Goal: Task Accomplishment & Management: Manage account settings

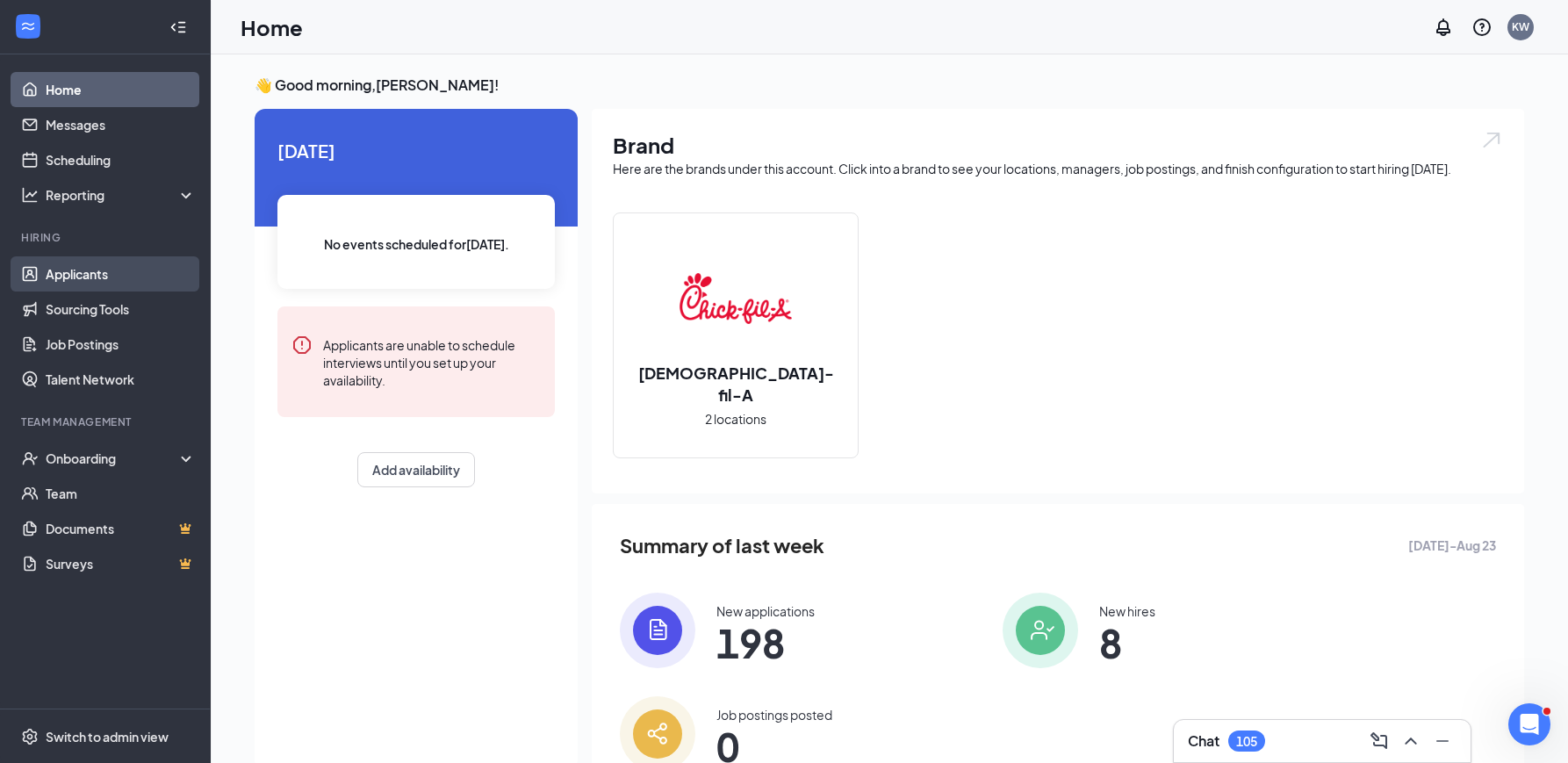
click at [101, 279] on link "Applicants" at bounding box center [120, 274] width 150 height 35
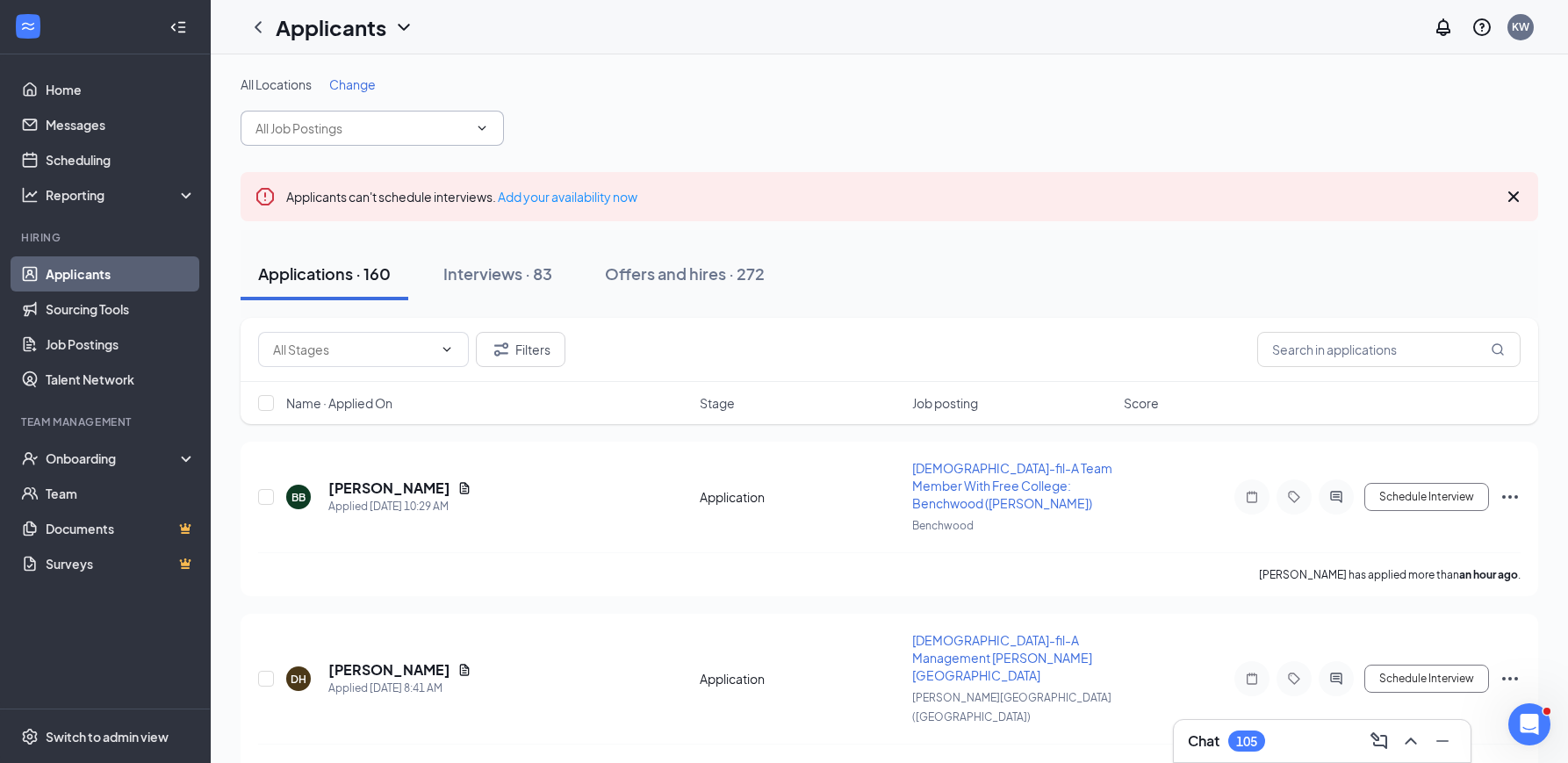
click at [489, 118] on span at bounding box center [372, 128] width 263 height 35
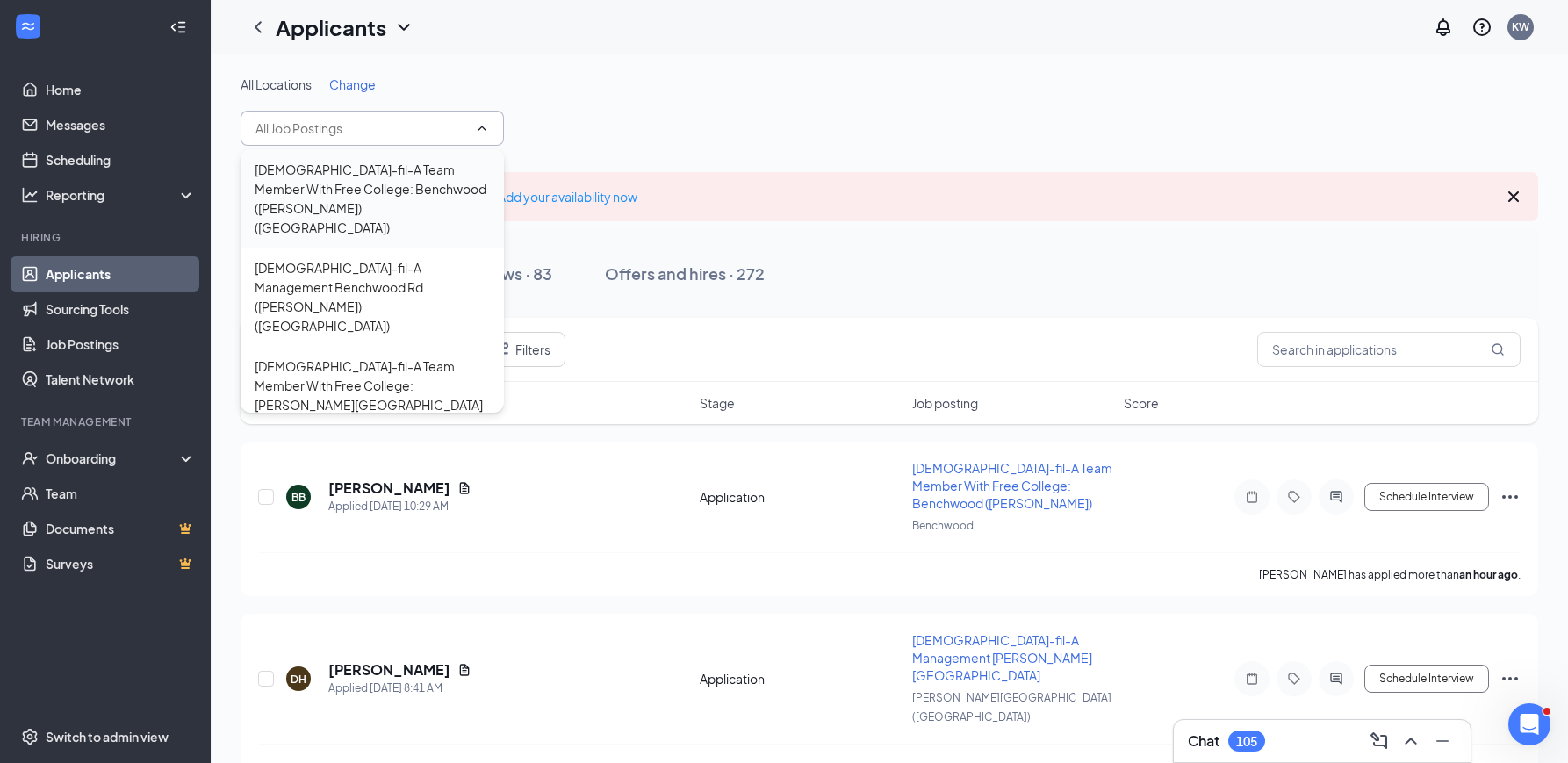
click at [450, 183] on div "[DEMOGRAPHIC_DATA]-fil-A Team Member With Free College: Benchwood ([PERSON_NAME…" at bounding box center [371, 198] width 235 height 77
type input "[DEMOGRAPHIC_DATA]-fil-A Team Member With Free College: Benchwood ([PERSON_NAME…"
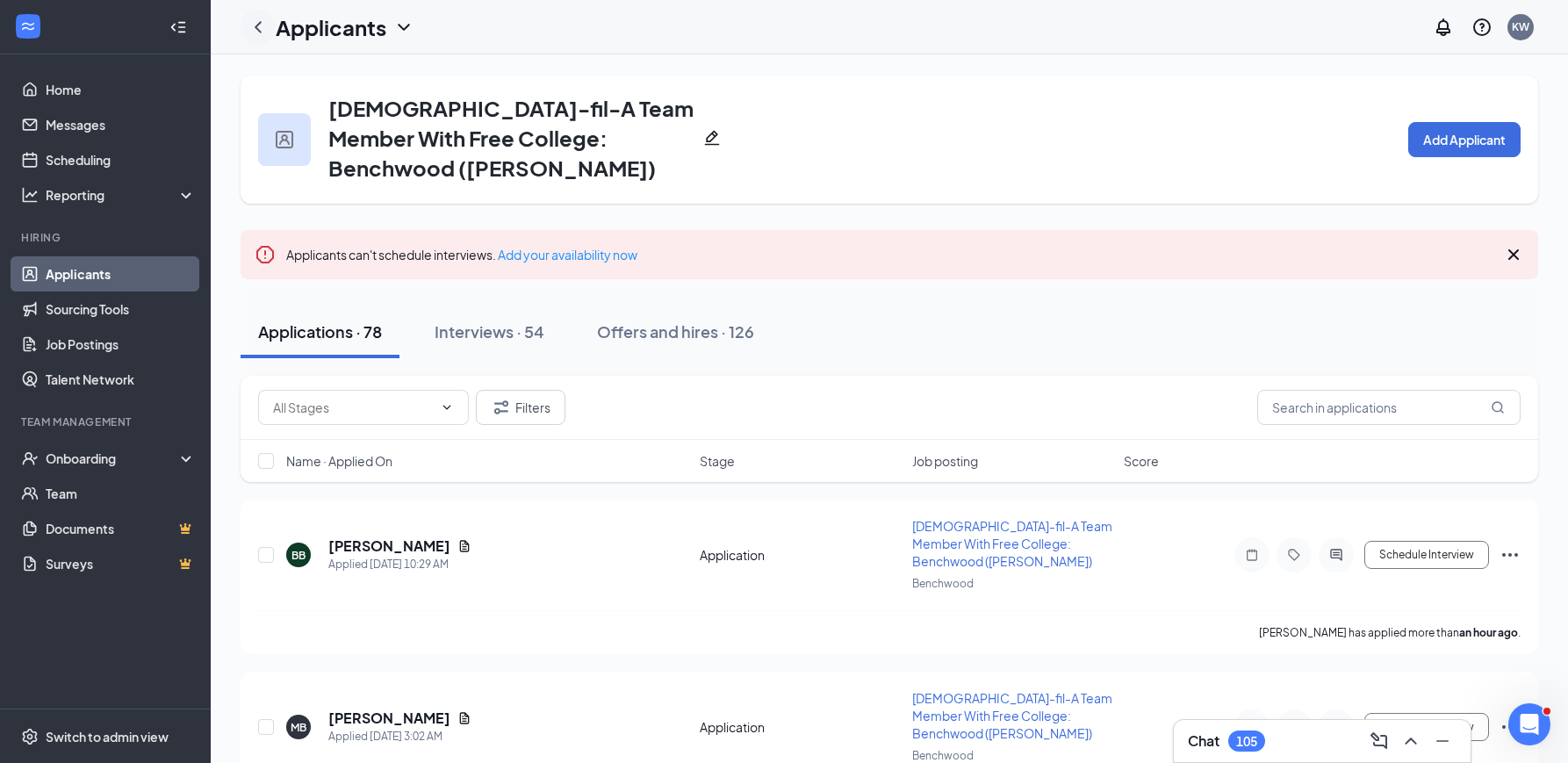
click at [257, 29] on icon "ChevronLeft" at bounding box center [257, 27] width 7 height 12
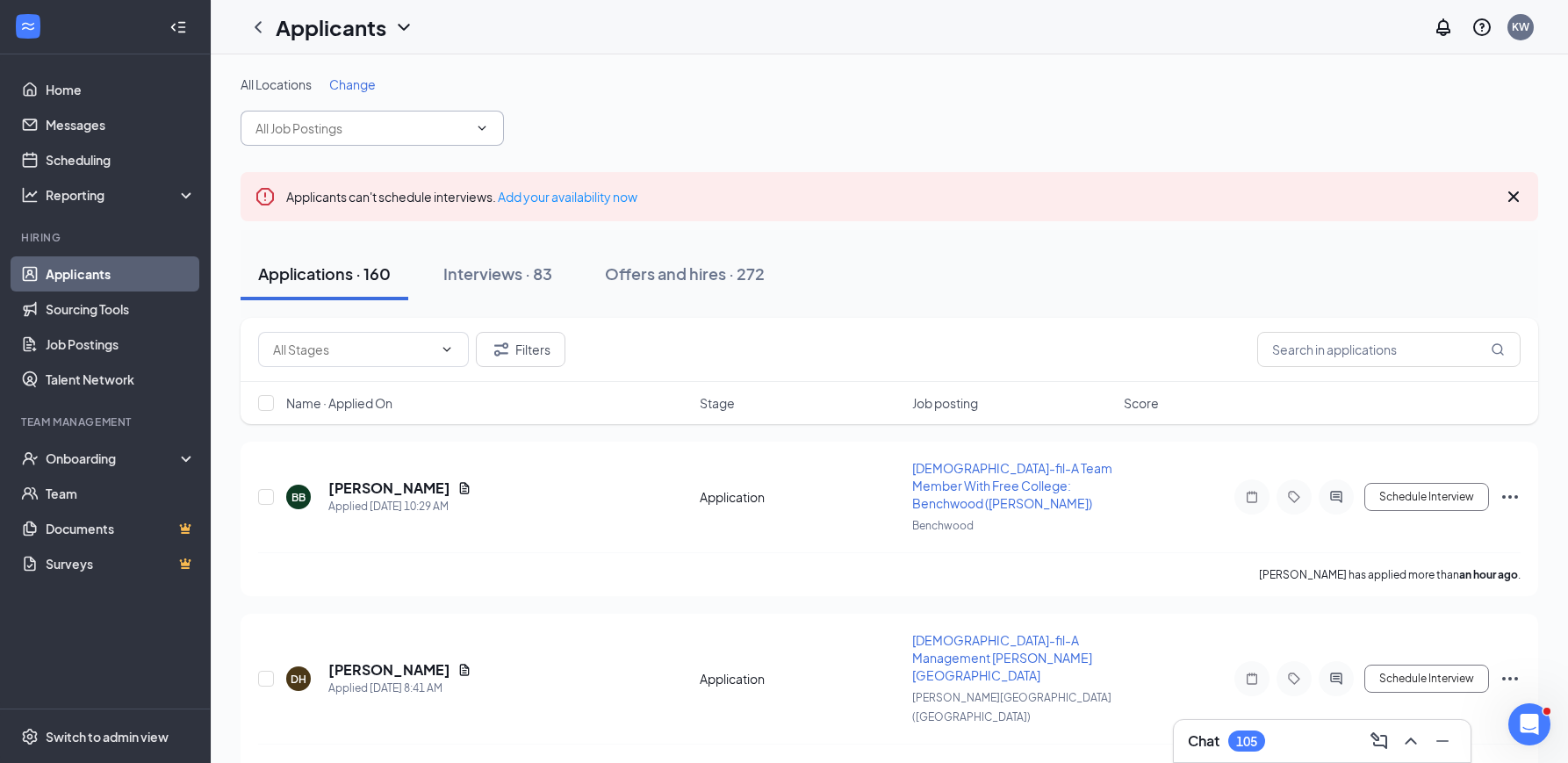
click at [416, 138] on span at bounding box center [372, 128] width 263 height 35
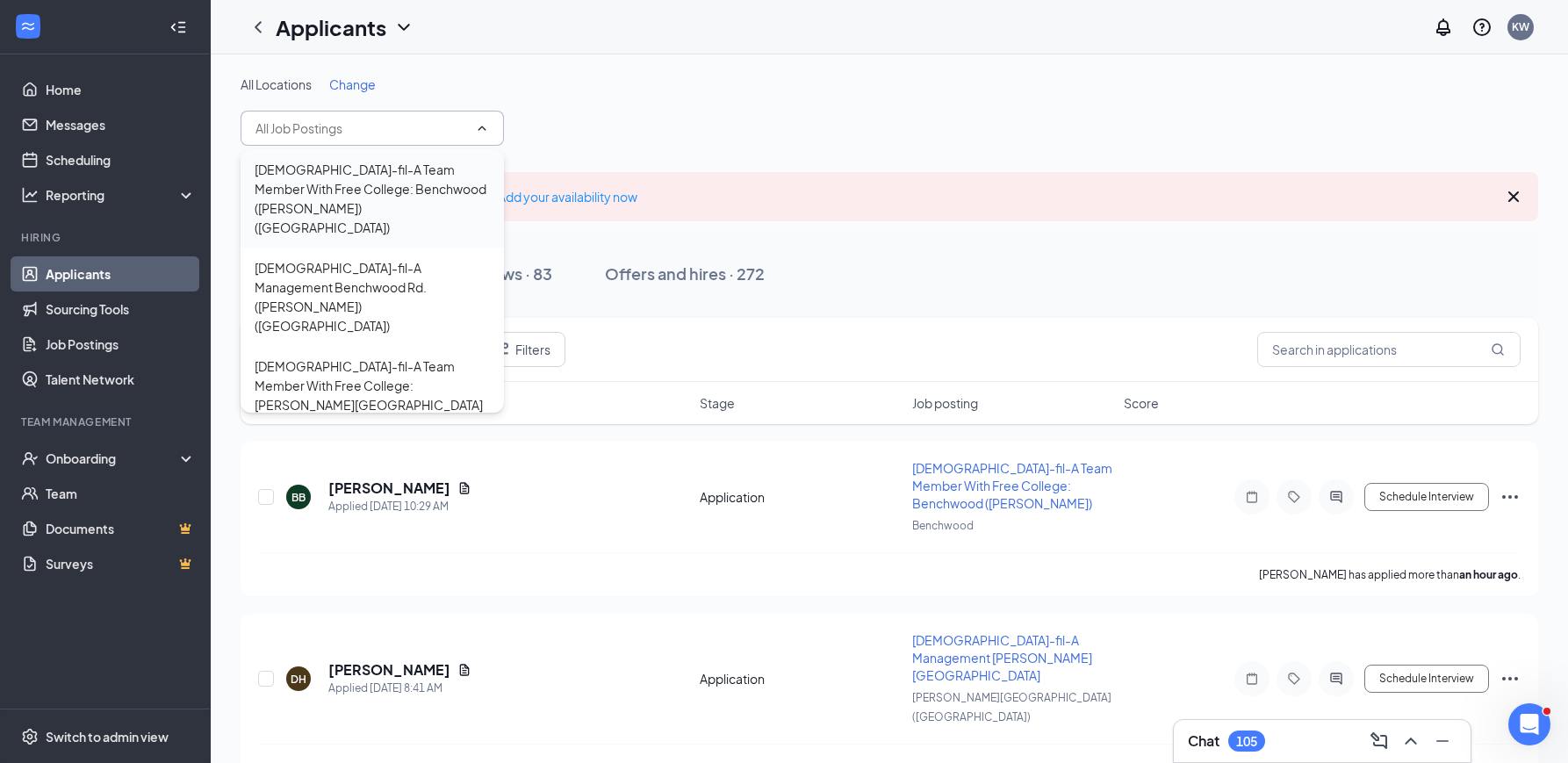
click at [419, 186] on div "[DEMOGRAPHIC_DATA]-fil-A Team Member With Free College: Benchwood ([PERSON_NAME…" at bounding box center [371, 198] width 235 height 77
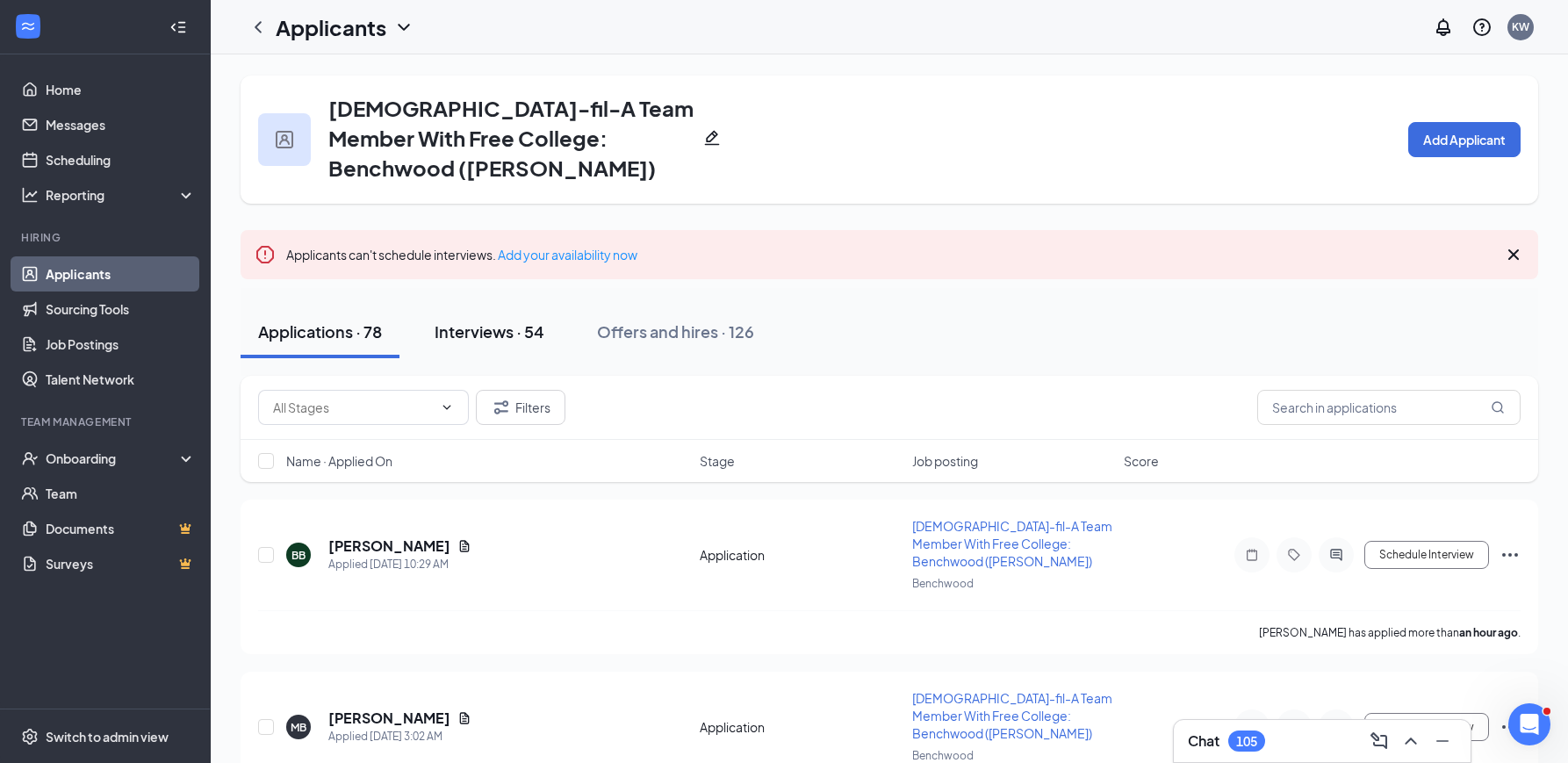
click at [525, 312] on button "Interviews · 54" at bounding box center [489, 332] width 145 height 52
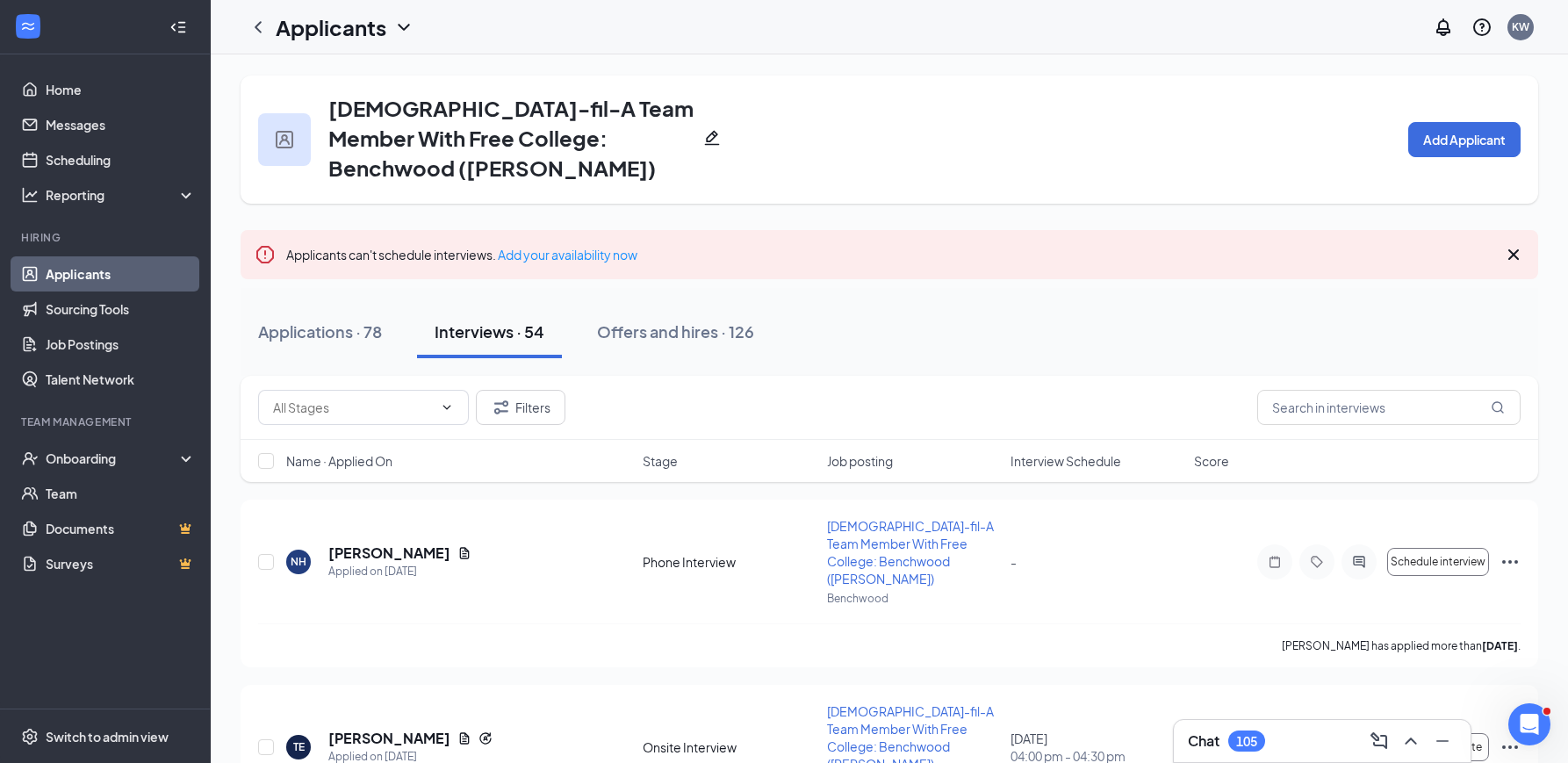
click at [1046, 453] on span "Interview Schedule" at bounding box center [1065, 461] width 110 height 17
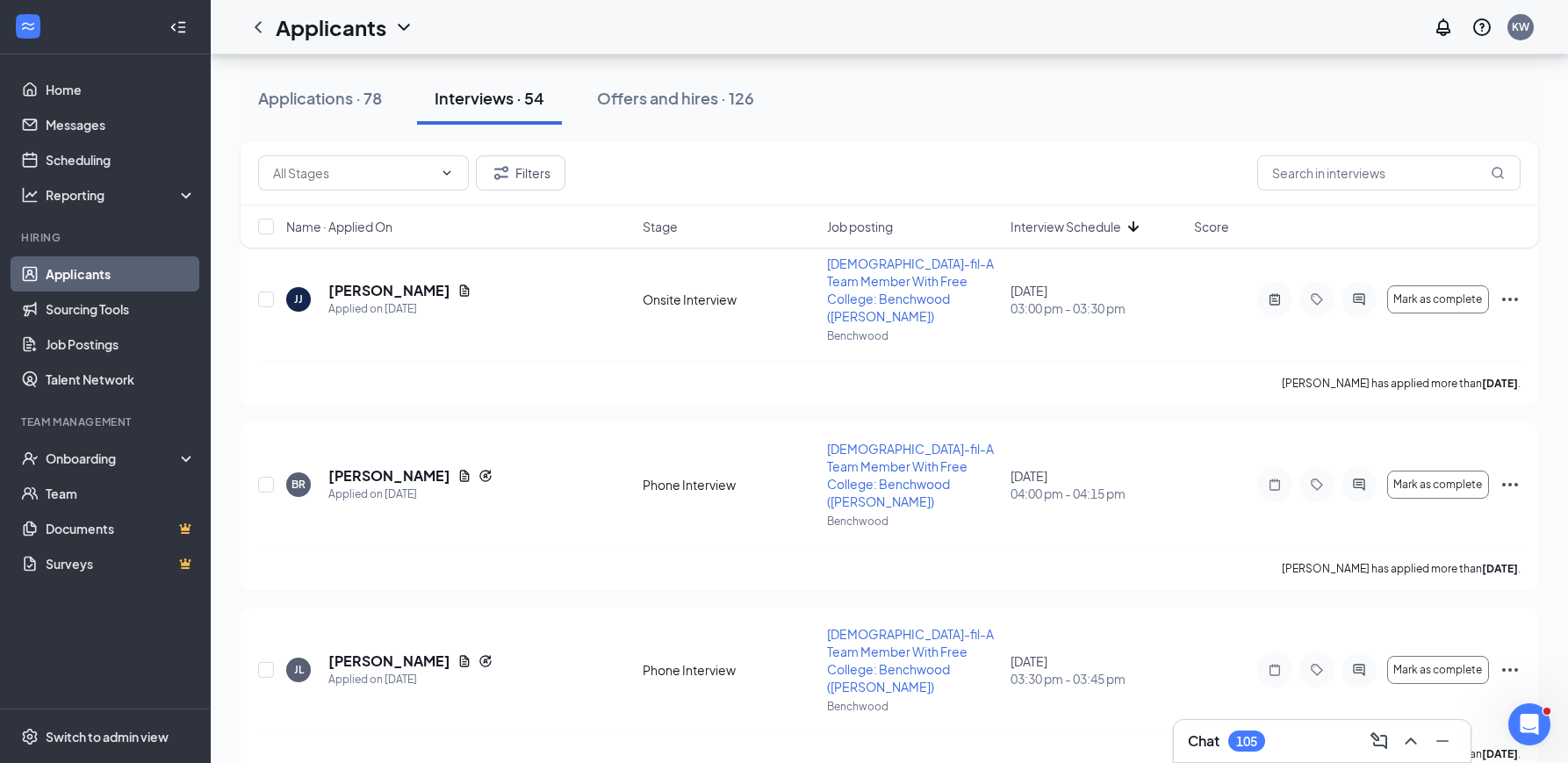
scroll to position [263, 0]
click at [1082, 226] on span "Interview Schedule" at bounding box center [1065, 226] width 110 height 17
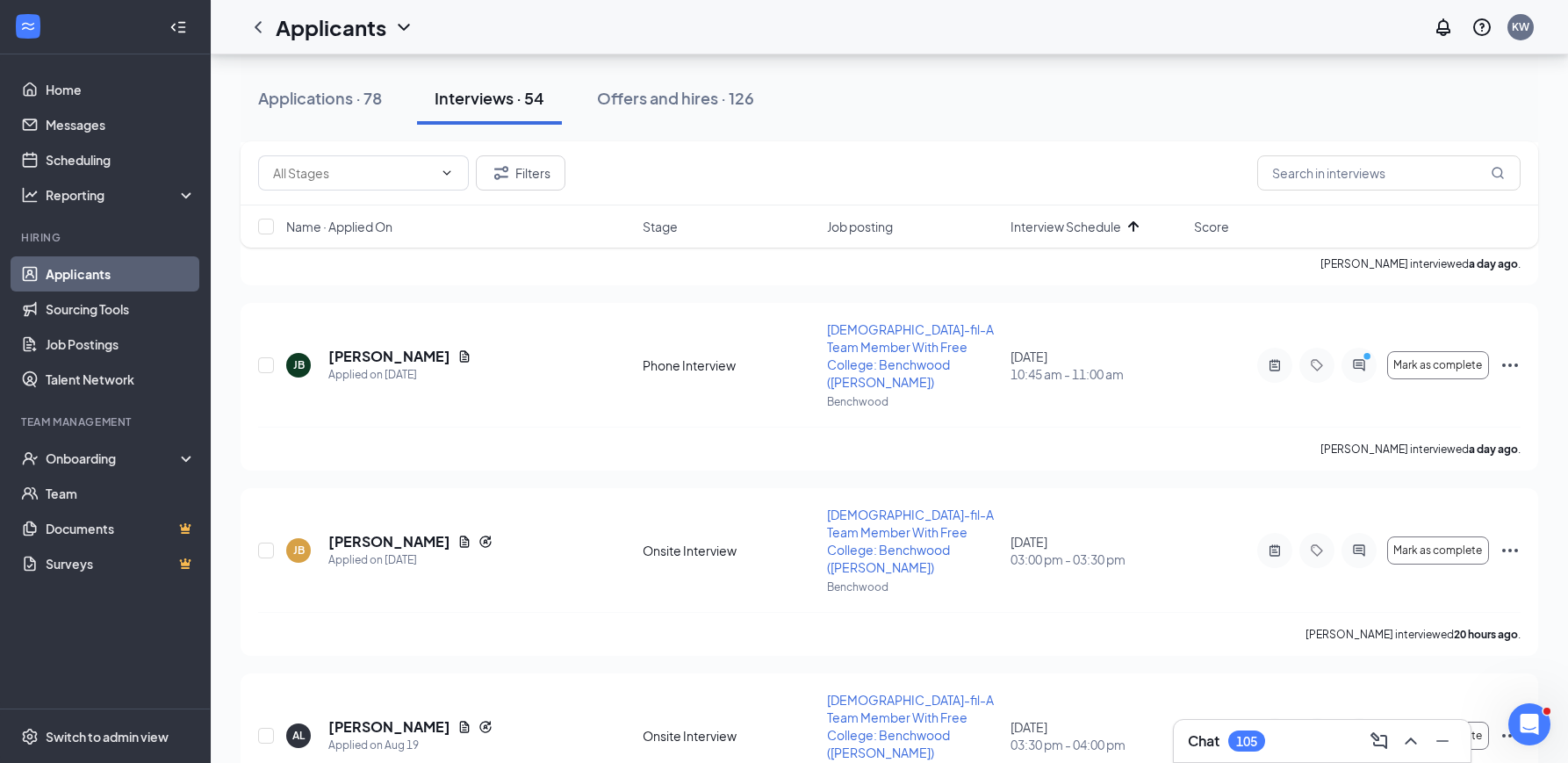
scroll to position [2236, 0]
click at [396, 717] on h5 "[PERSON_NAME]" at bounding box center [390, 726] width 122 height 19
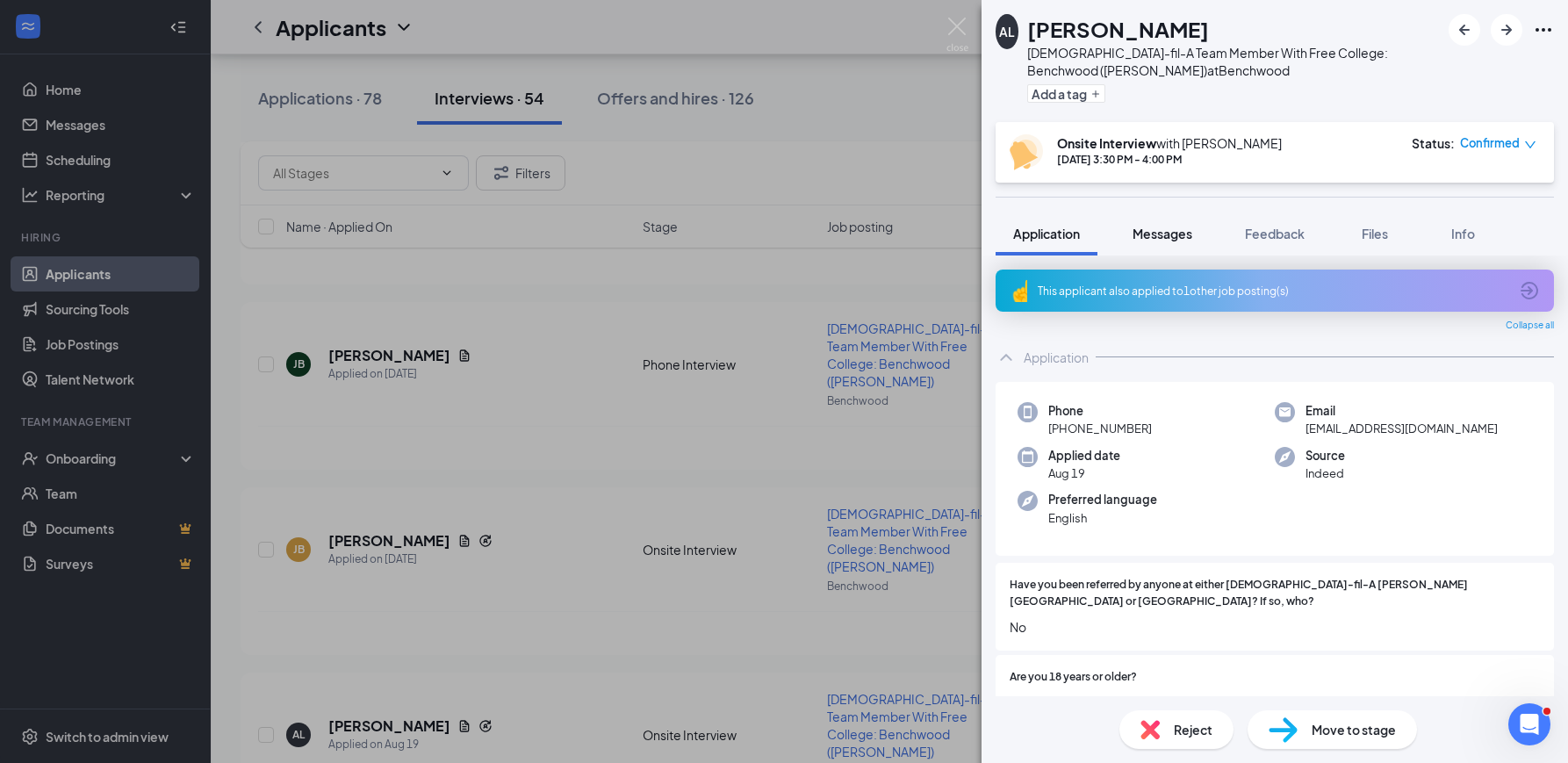
click at [1158, 234] on span "Messages" at bounding box center [1162, 233] width 60 height 15
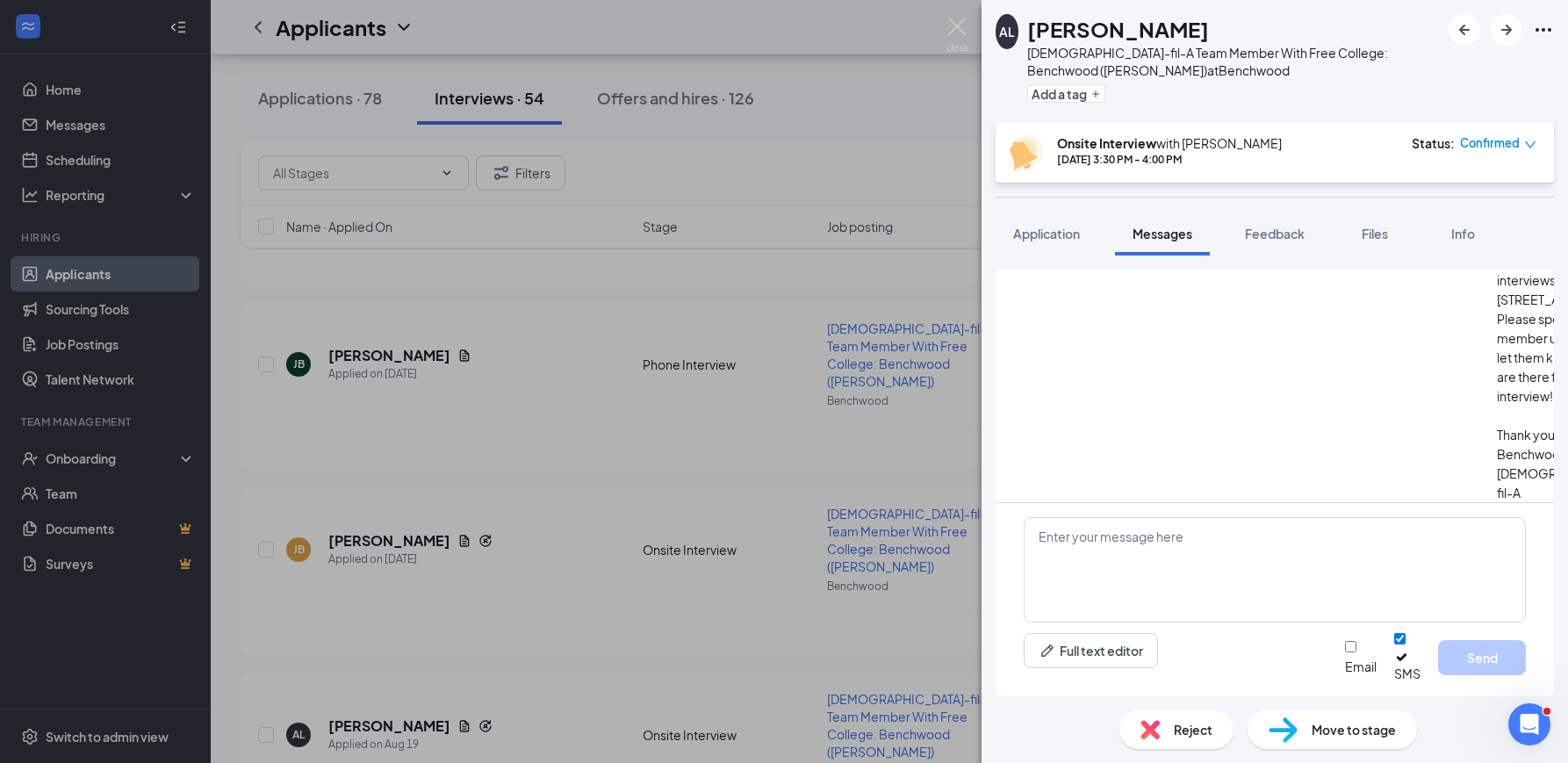
scroll to position [572, 0]
click at [1285, 241] on span "Feedback" at bounding box center [1275, 233] width 60 height 15
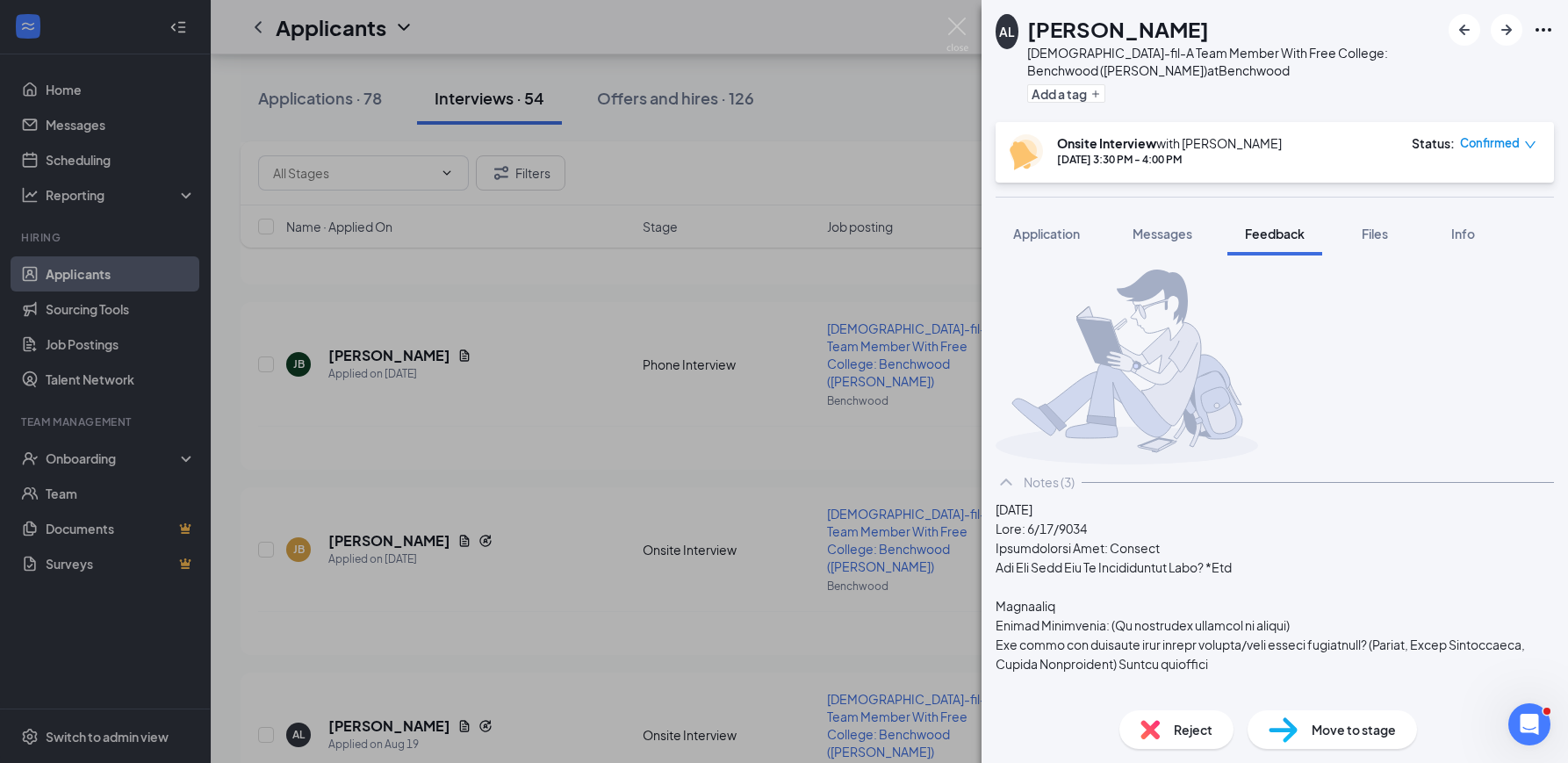
click at [540, 400] on div "AL [PERSON_NAME] [DEMOGRAPHIC_DATA]-fil-A Team Member With Free College: Benchw…" at bounding box center [784, 381] width 1568 height 763
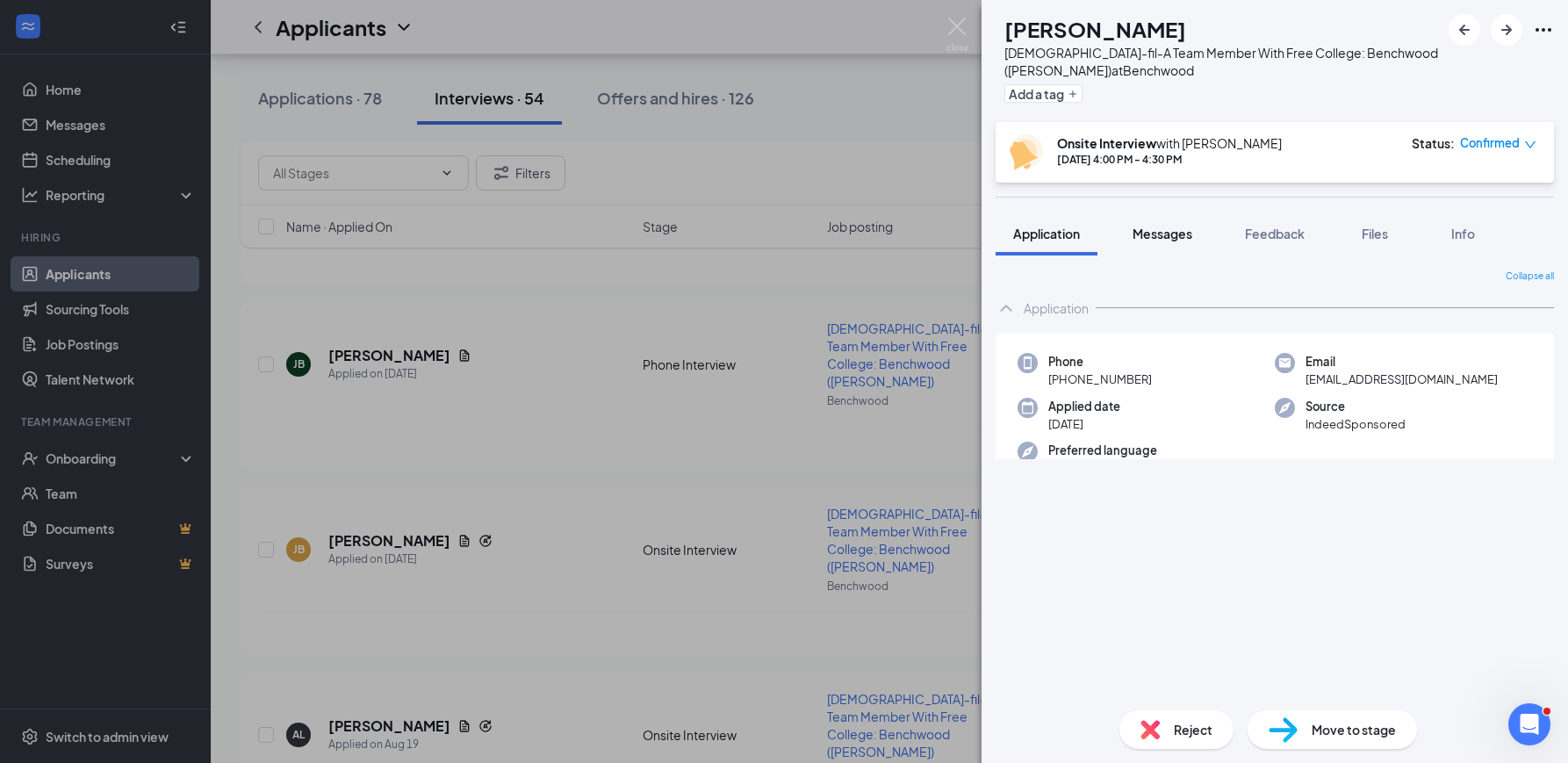
click at [1196, 244] on button "Messages" at bounding box center [1162, 233] width 95 height 44
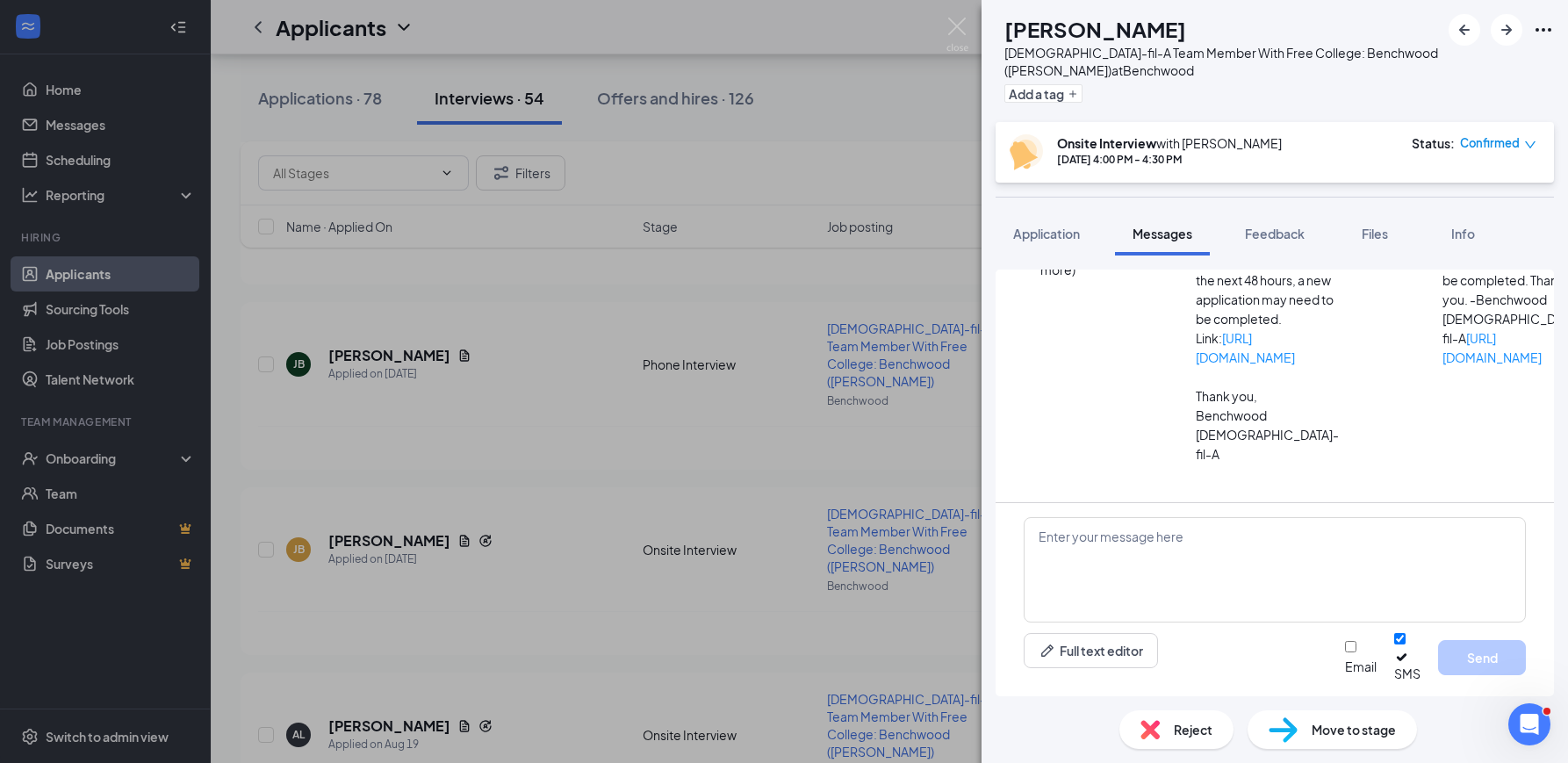
scroll to position [616, 0]
click at [880, 396] on div "AH [PERSON_NAME] [DEMOGRAPHIC_DATA]-fil-A Team Member With Free College: [PERSO…" at bounding box center [784, 381] width 1568 height 763
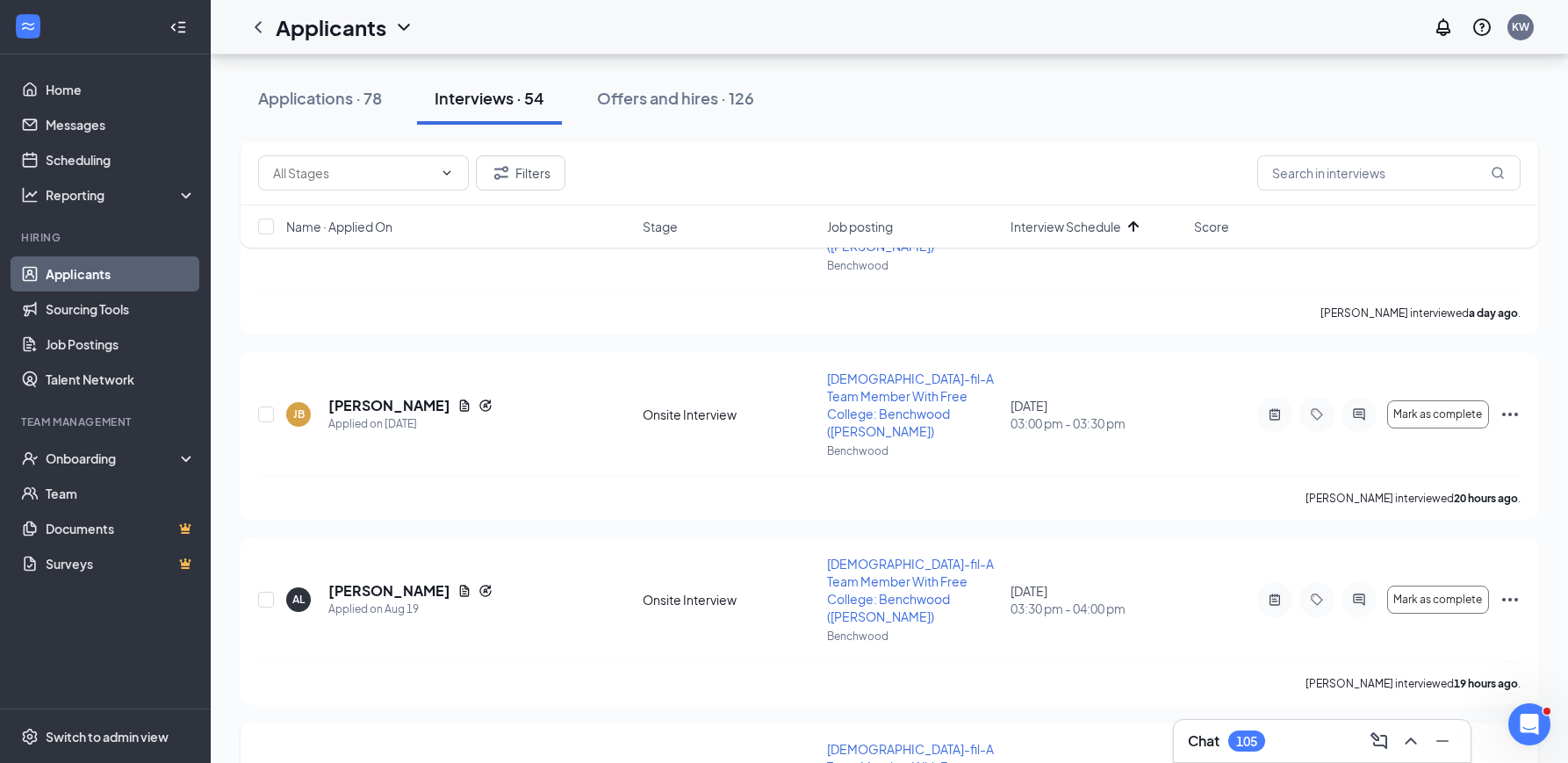
scroll to position [2362, 0]
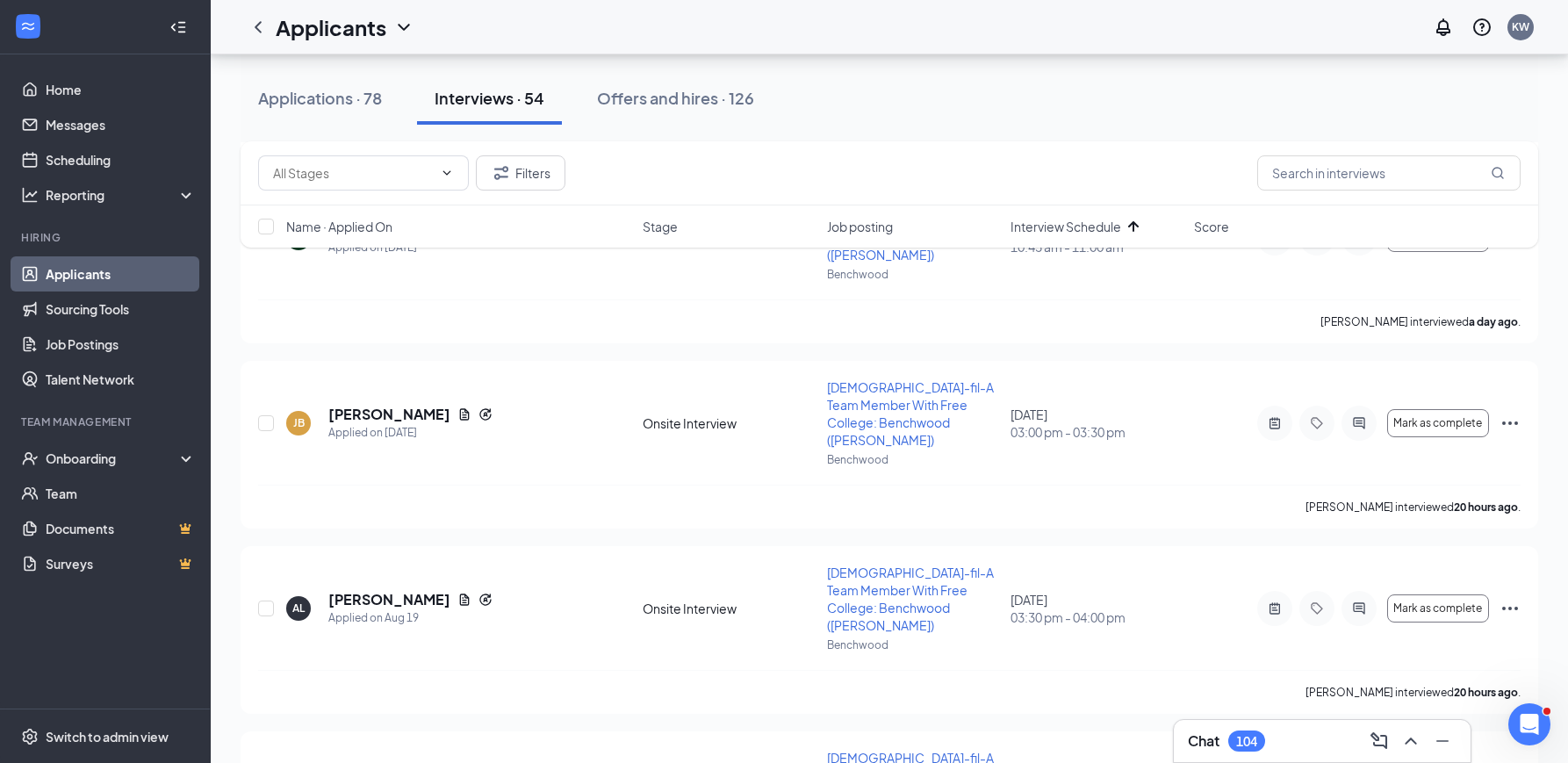
click at [999, 101] on div "Applications · 78 Interviews · 54 Offers and hires · 126" at bounding box center [889, 98] width 1297 height 52
click at [757, 137] on div "Applications · 78 Interviews · 54 Offers and hires · 126" at bounding box center [889, 98] width 1297 height 88
click at [1025, 133] on div "Applications · 78 Interviews · 54 Offers and hires · 126" at bounding box center [889, 98] width 1297 height 88
